Goal: Information Seeking & Learning: Find specific fact

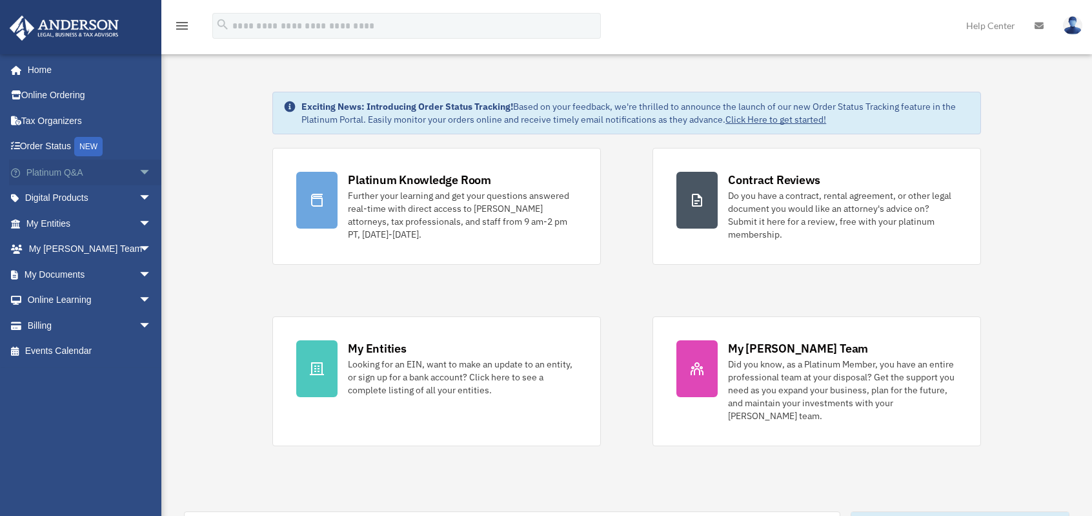
click at [139, 172] on span "arrow_drop_down" at bounding box center [152, 172] width 26 height 26
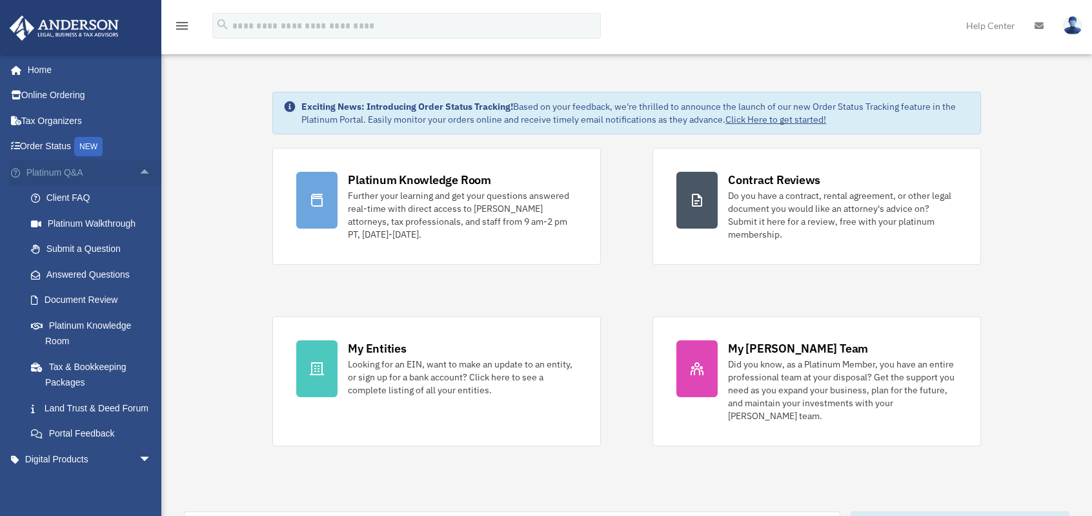
click at [139, 172] on span "arrow_drop_up" at bounding box center [152, 172] width 26 height 26
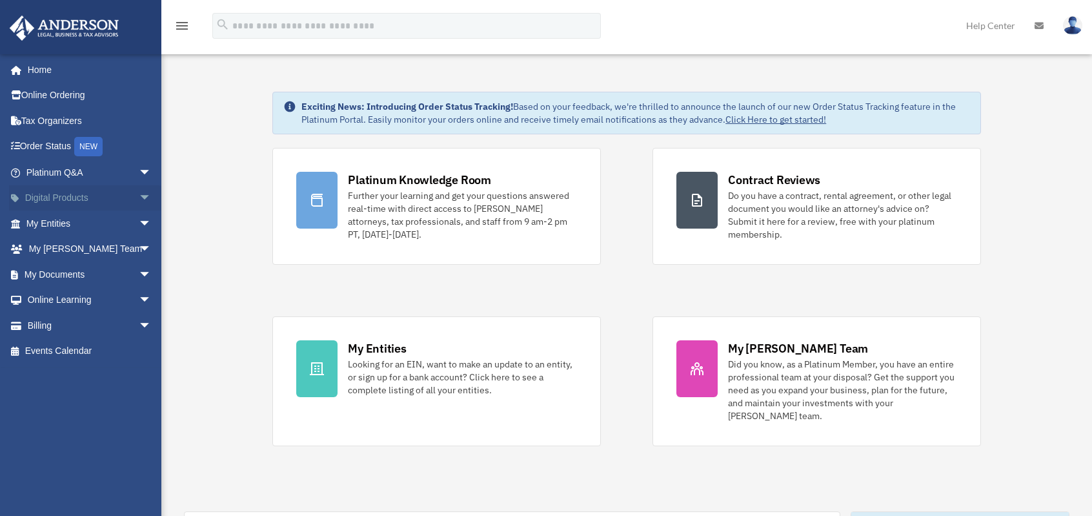
click at [139, 196] on span "arrow_drop_down" at bounding box center [152, 198] width 26 height 26
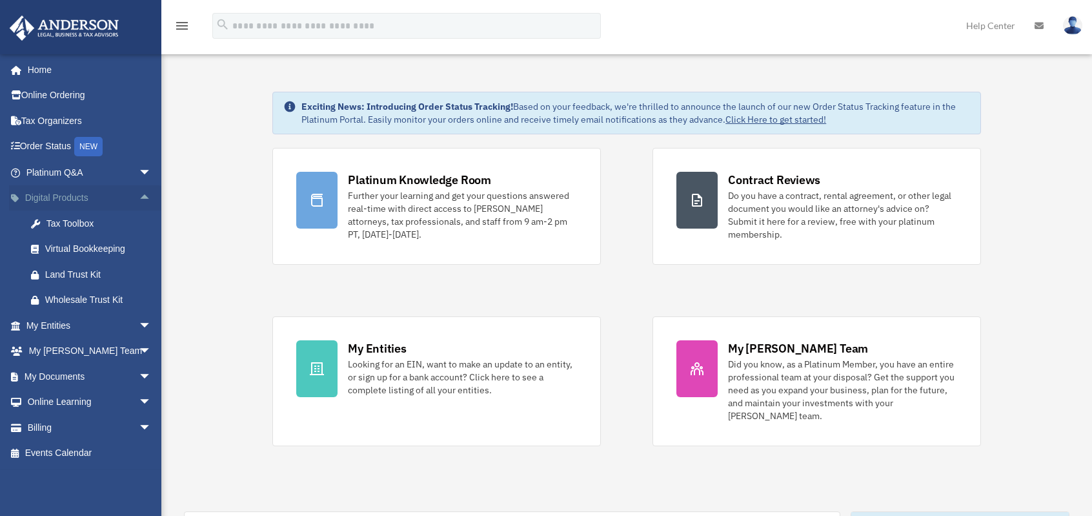
click at [139, 196] on span "arrow_drop_up" at bounding box center [152, 198] width 26 height 26
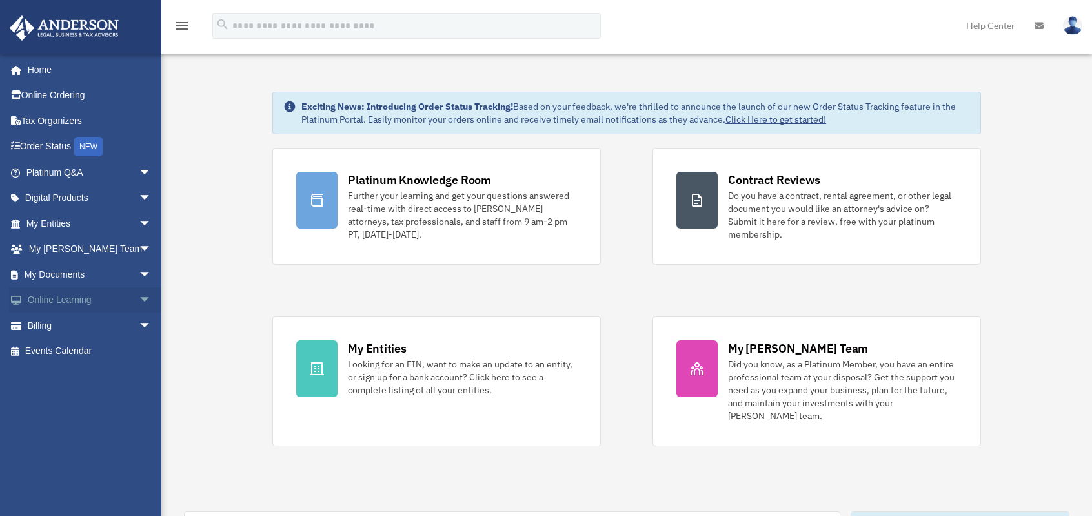
click at [139, 303] on span "arrow_drop_down" at bounding box center [152, 300] width 26 height 26
click at [88, 323] on link "Courses" at bounding box center [94, 325] width 153 height 26
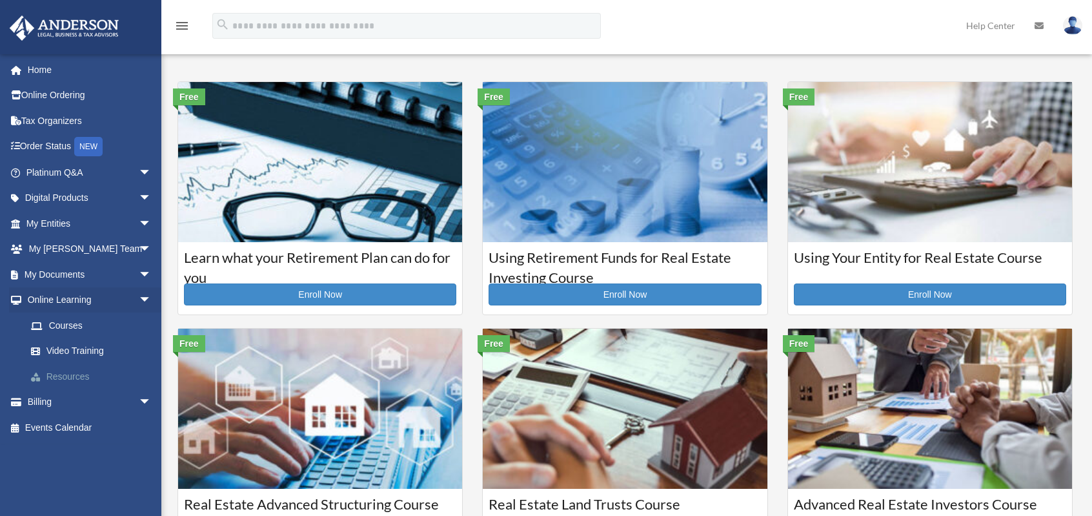
click at [85, 371] on link "Resources" at bounding box center [94, 376] width 153 height 26
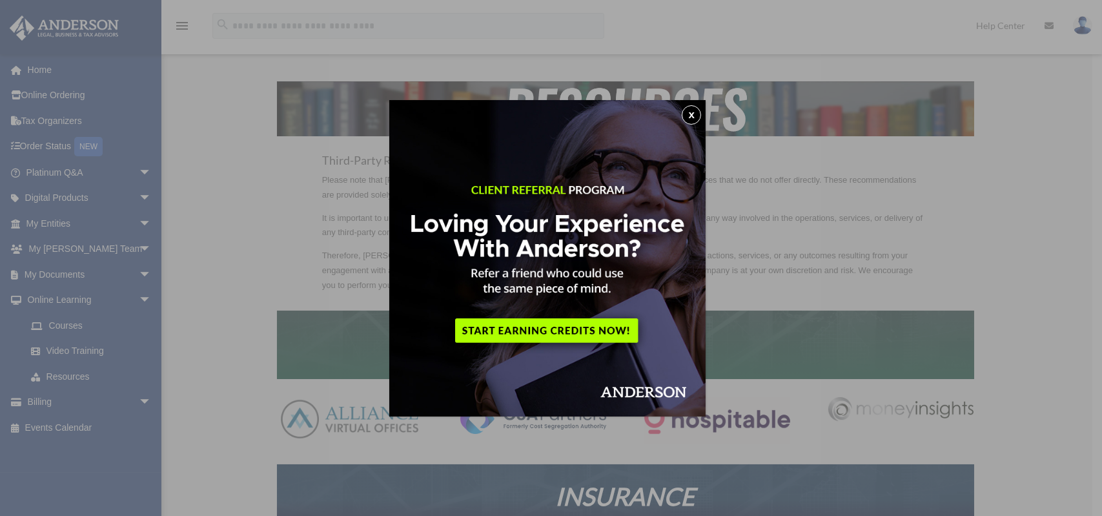
click at [695, 113] on button "x" at bounding box center [691, 114] width 19 height 19
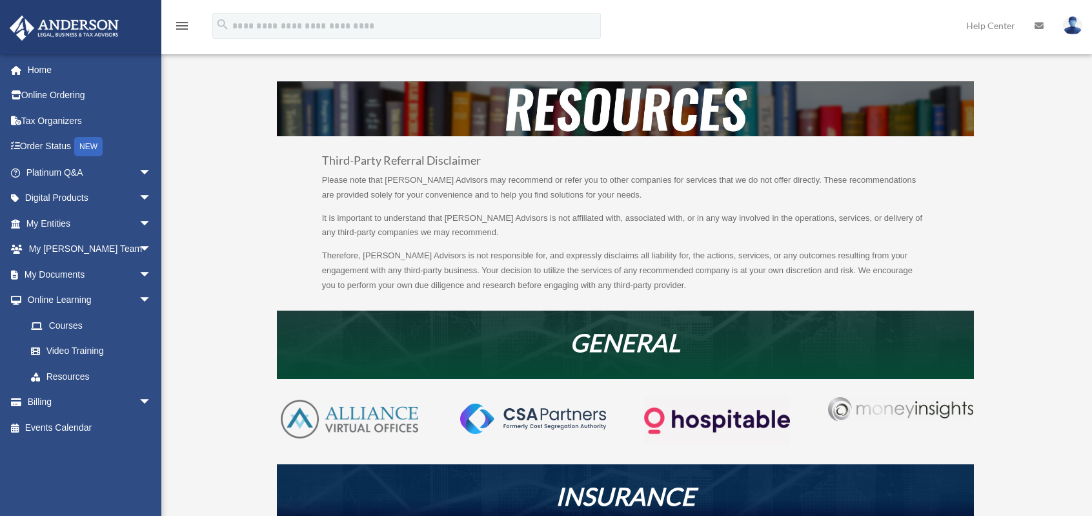
click at [908, 412] on img at bounding box center [900, 409] width 145 height 24
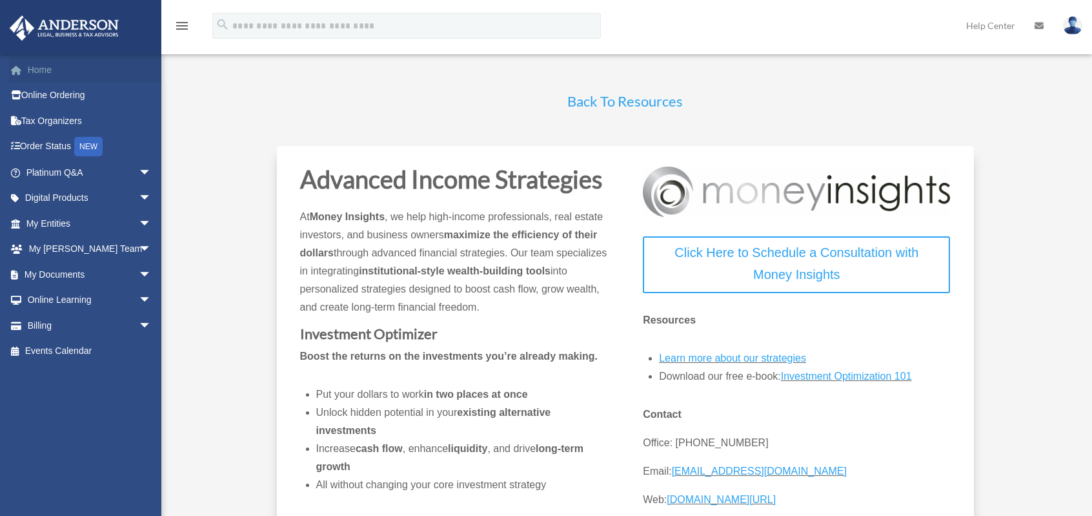
click at [68, 68] on link "Home" at bounding box center [90, 70] width 162 height 26
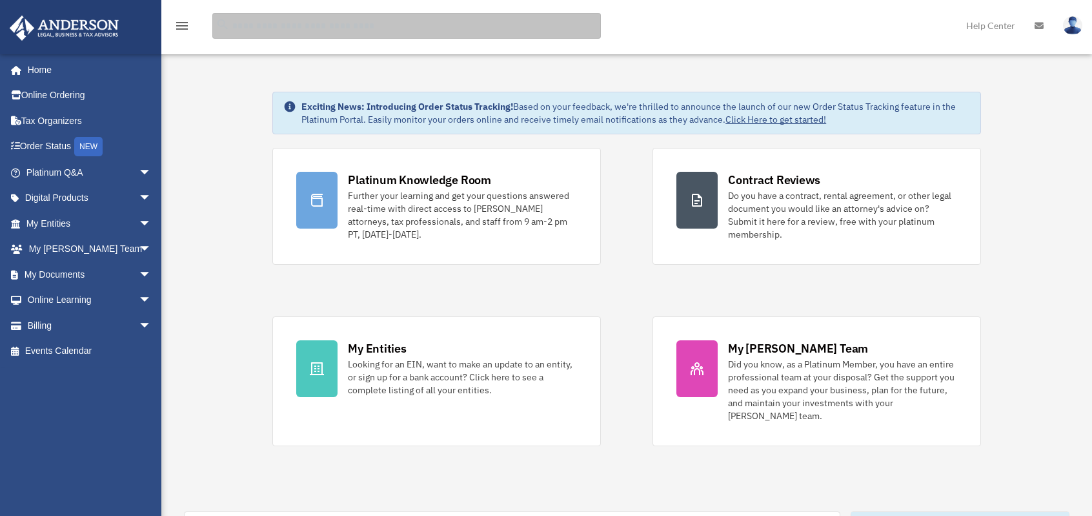
click at [307, 18] on input "search" at bounding box center [406, 26] width 389 height 26
type input "**********"
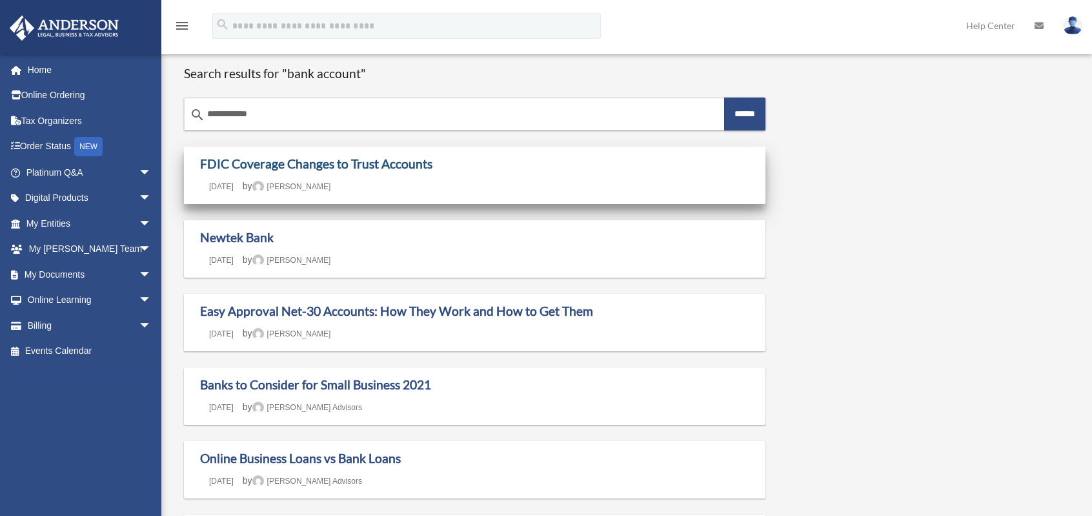
click at [380, 163] on link "FDIC Coverage Changes to Trust Accounts" at bounding box center [316, 163] width 232 height 15
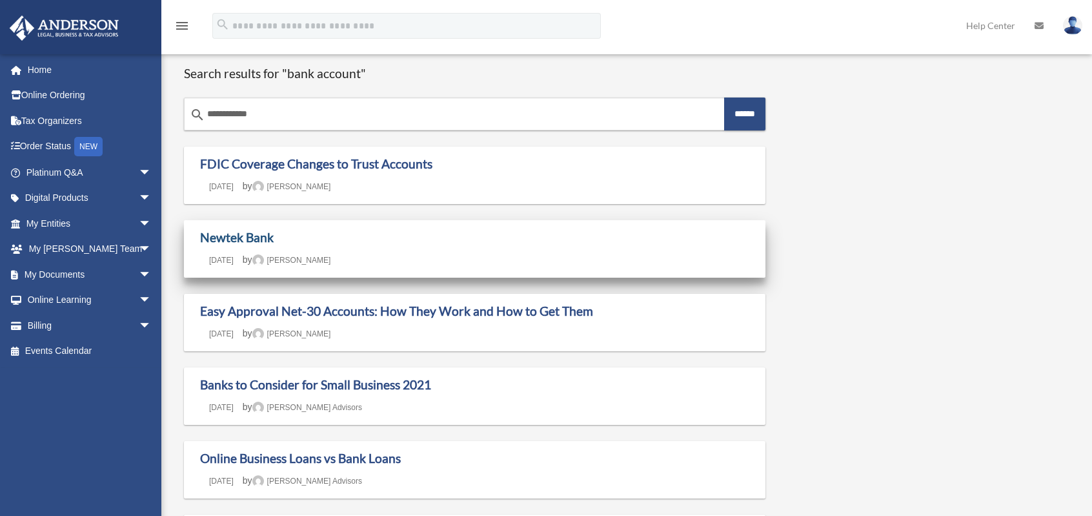
click at [261, 234] on link "Newtek Bank" at bounding box center [237, 237] width 74 height 15
